Goal: Task Accomplishment & Management: Manage account settings

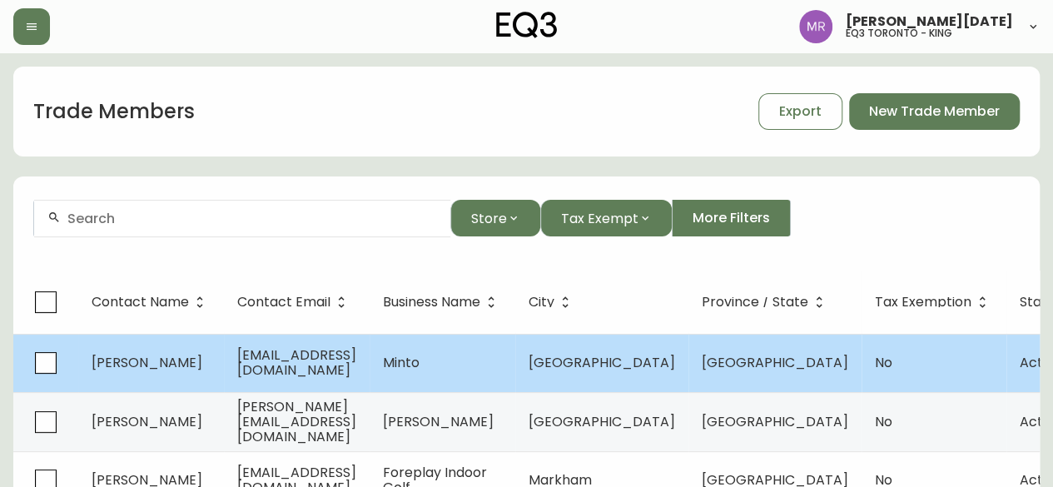
click at [369, 374] on td "[EMAIL_ADDRESS][DOMAIN_NAME]" at bounding box center [297, 363] width 146 height 58
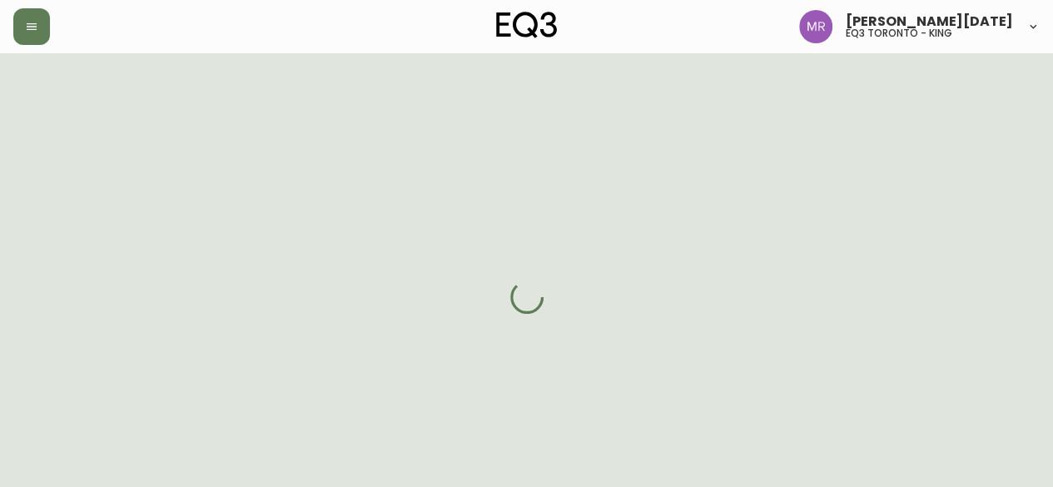
select select "ON"
select select "CA"
select select "CA_EN"
select select "Social Media"
select select "Home Builder"
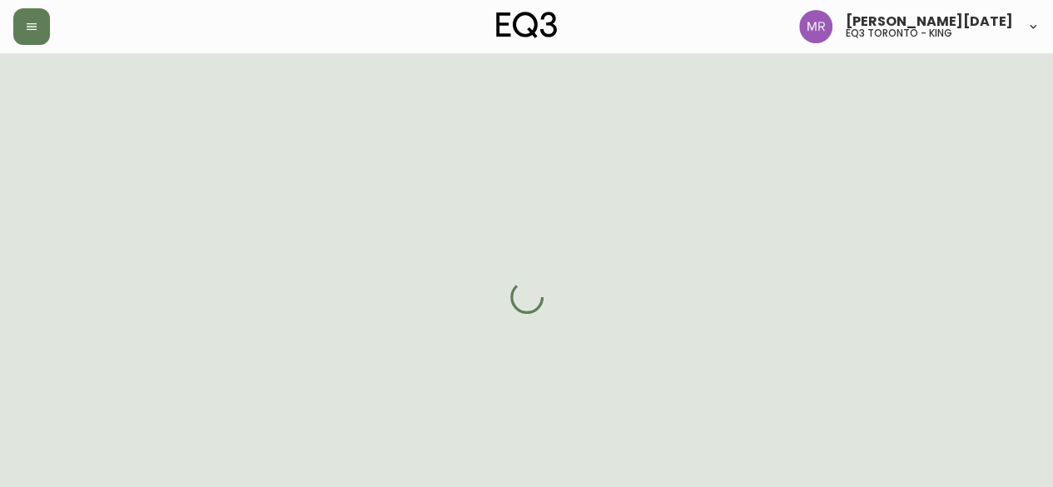
select select "cjw10z96r007p6gs0hn5531do"
select select "false"
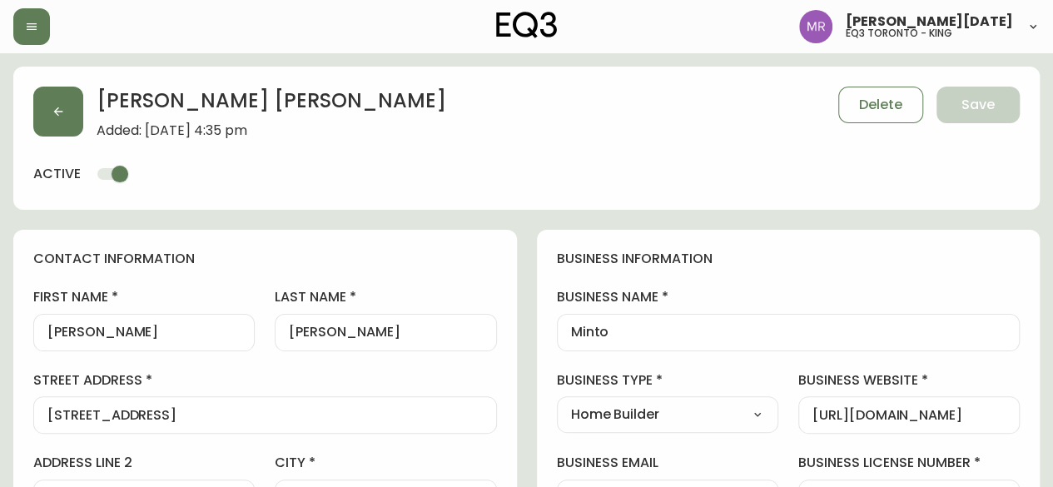
scroll to position [83, 0]
